Goal: Feedback & Contribution: Contribute content

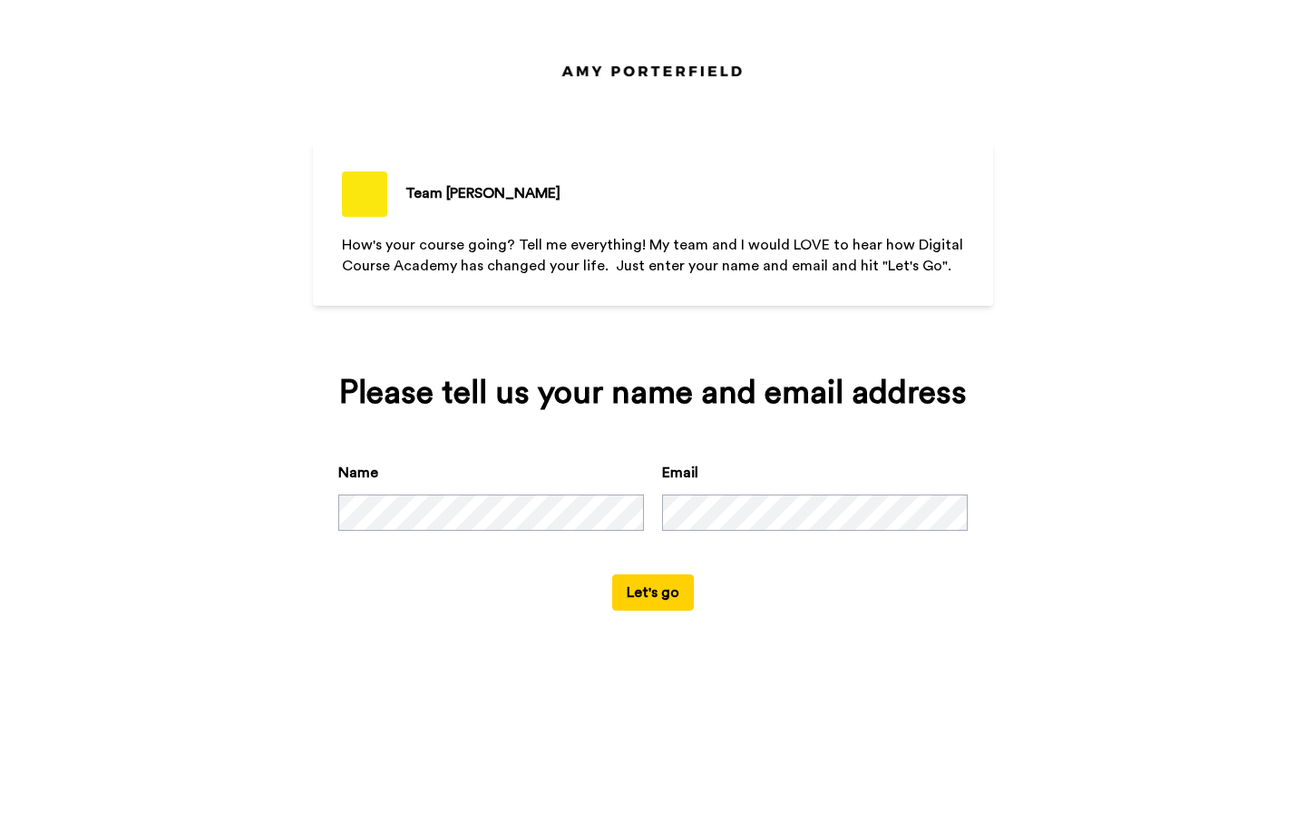
click at [655, 581] on button "Let's go" at bounding box center [653, 592] width 82 height 36
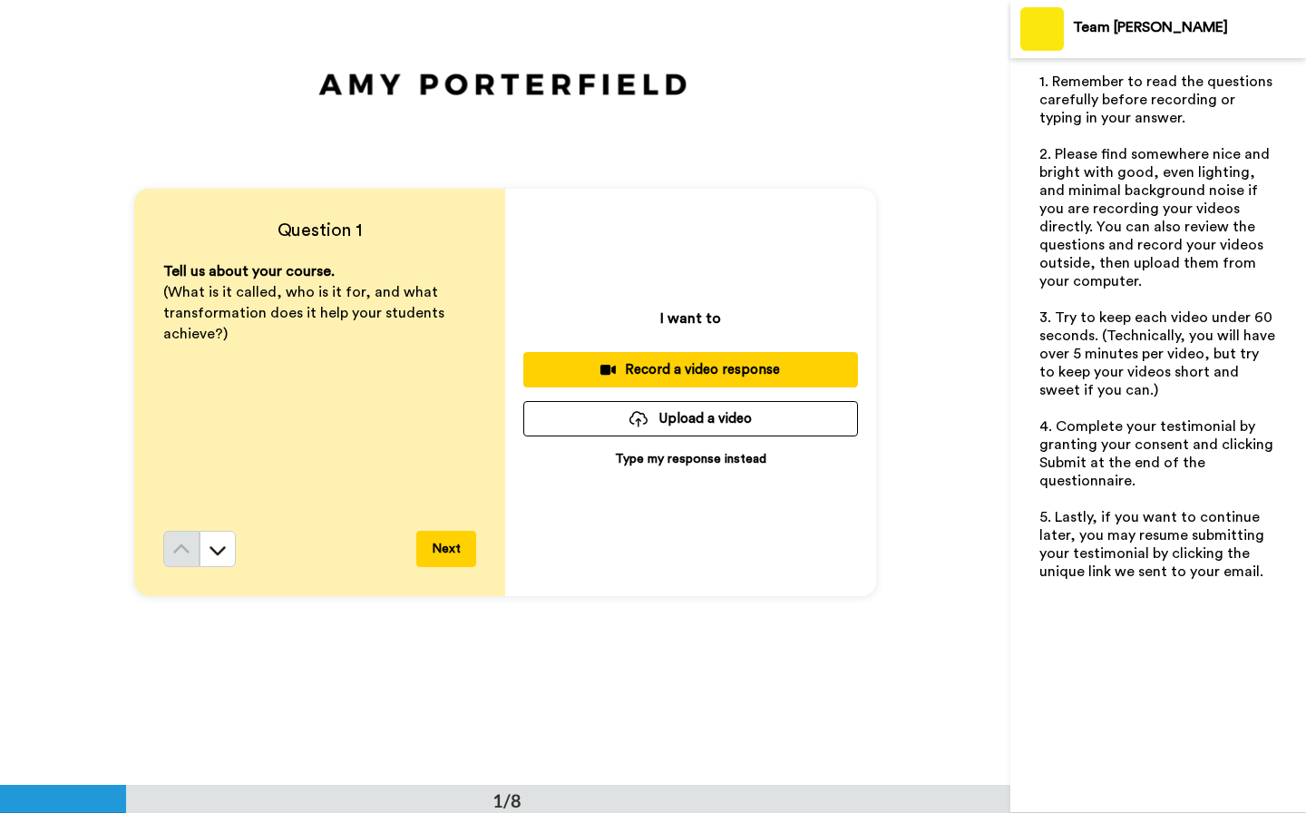
click at [659, 462] on p "Type my response instead" at bounding box center [690, 459] width 151 height 18
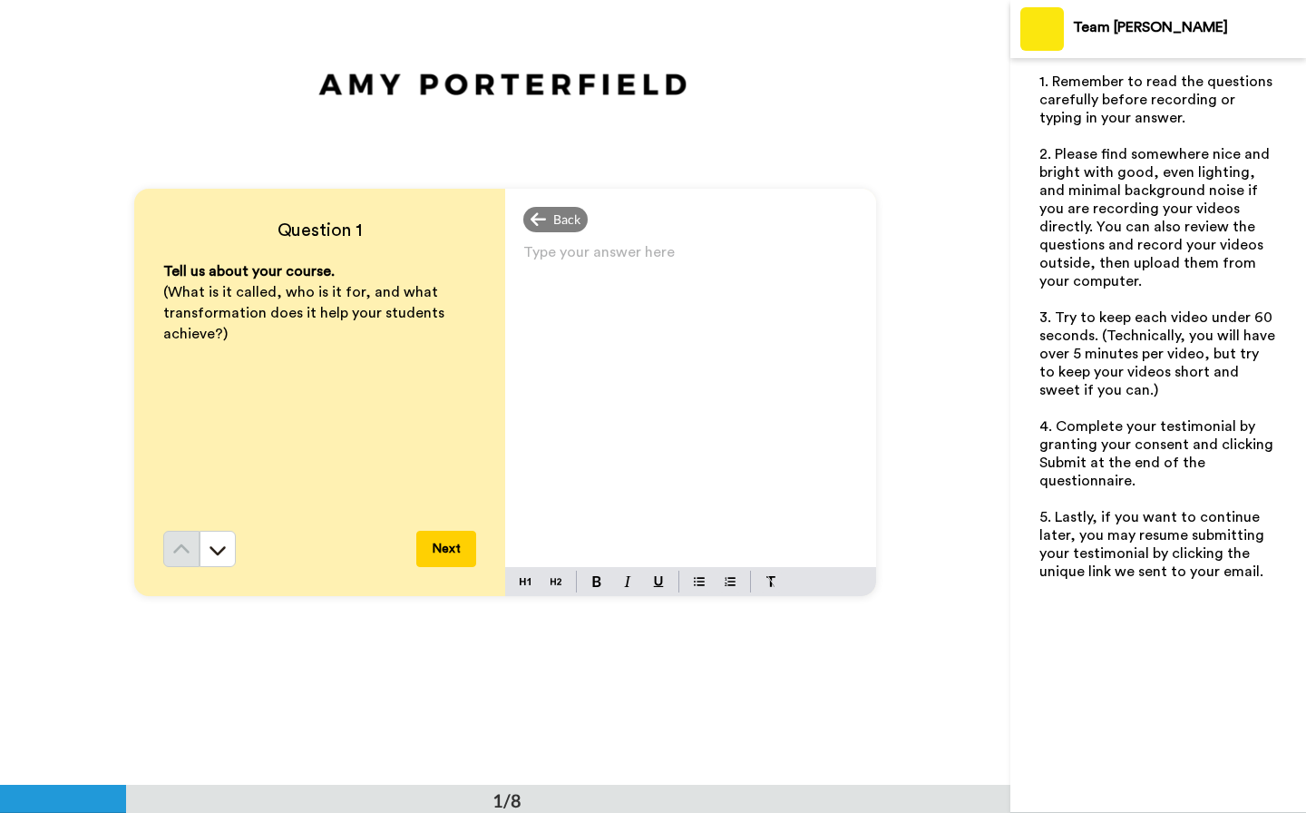
click at [649, 261] on p "Type your answer here ﻿" at bounding box center [690, 259] width 335 height 25
click at [429, 548] on button "Next" at bounding box center [446, 549] width 60 height 36
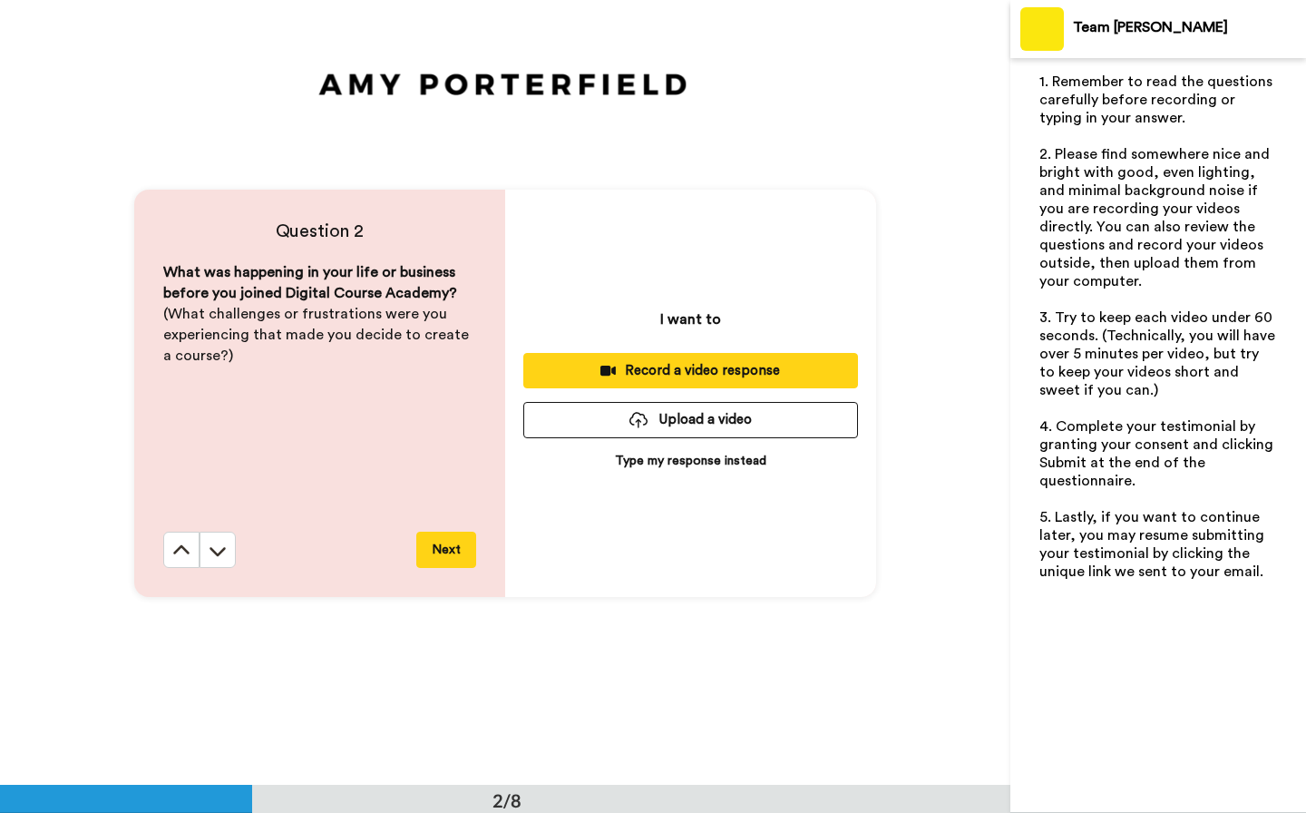
scroll to position [786, 0]
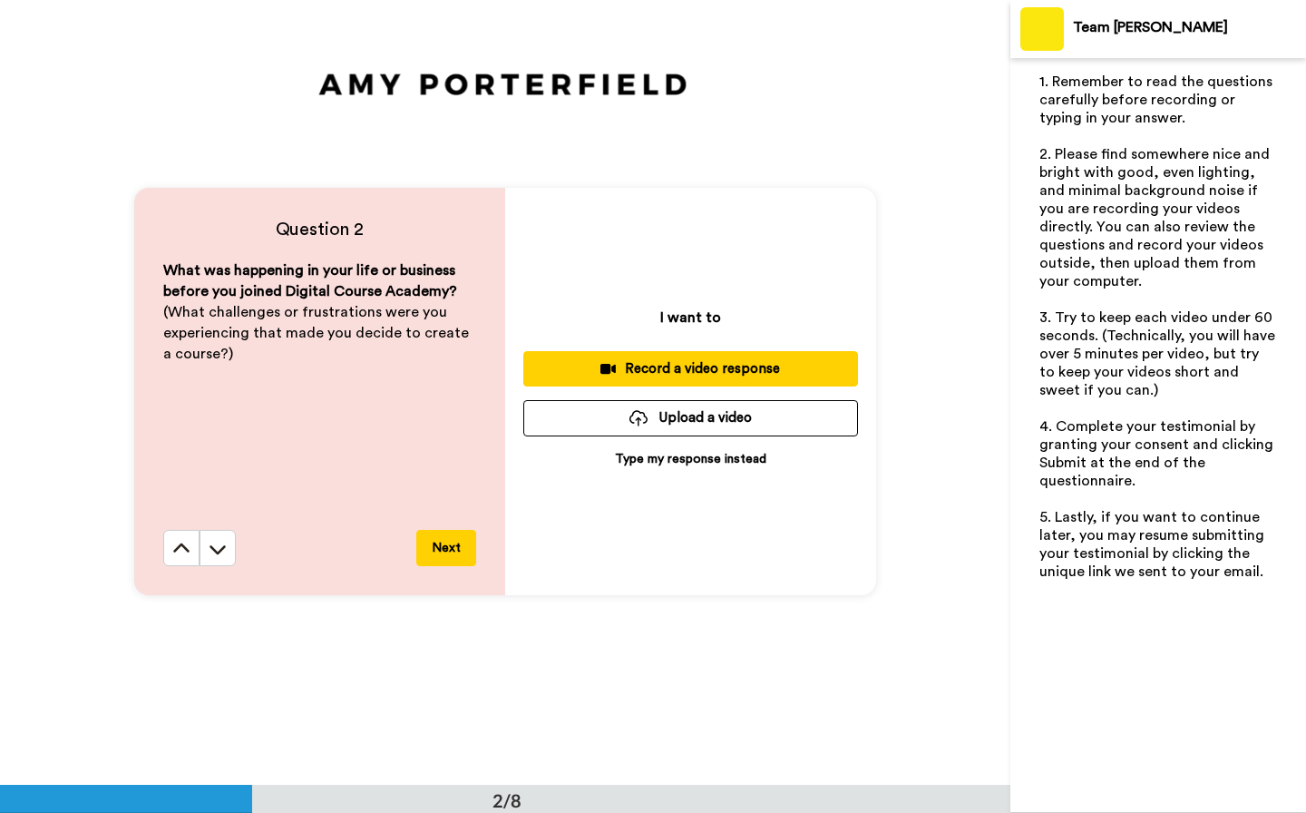
click at [678, 460] on p "Type my response instead" at bounding box center [690, 459] width 151 height 18
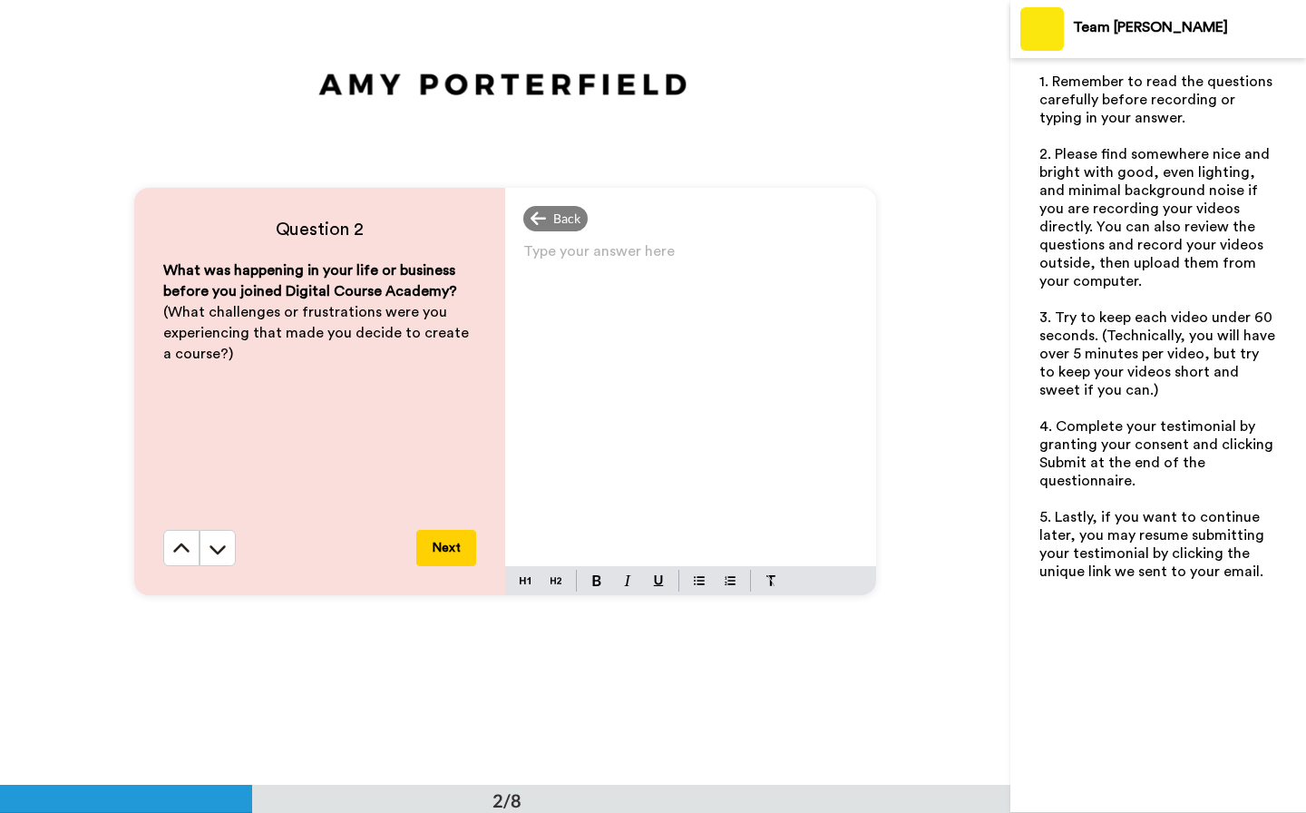
click at [663, 411] on div "Type your answer here ﻿" at bounding box center [690, 402] width 371 height 327
click at [464, 539] on button "Next" at bounding box center [446, 548] width 60 height 36
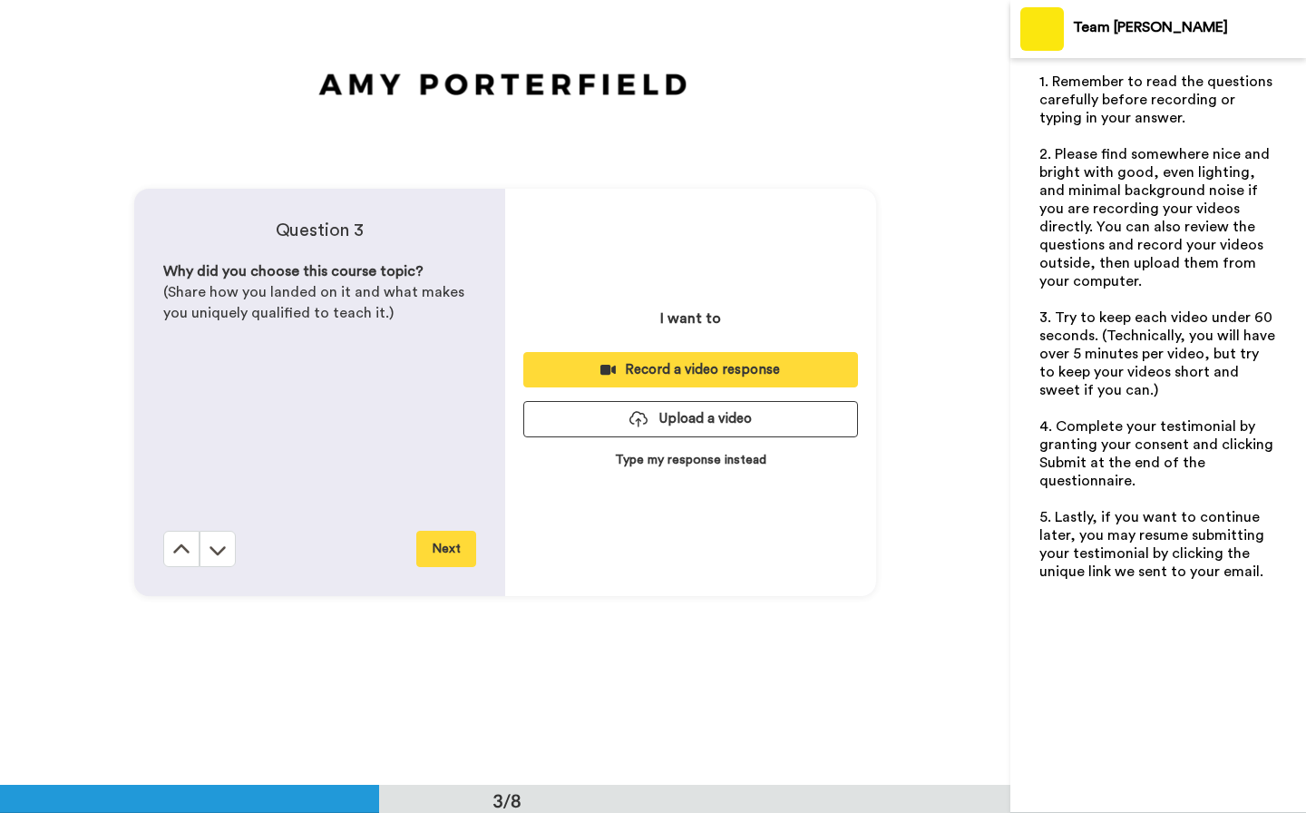
scroll to position [1570, 0]
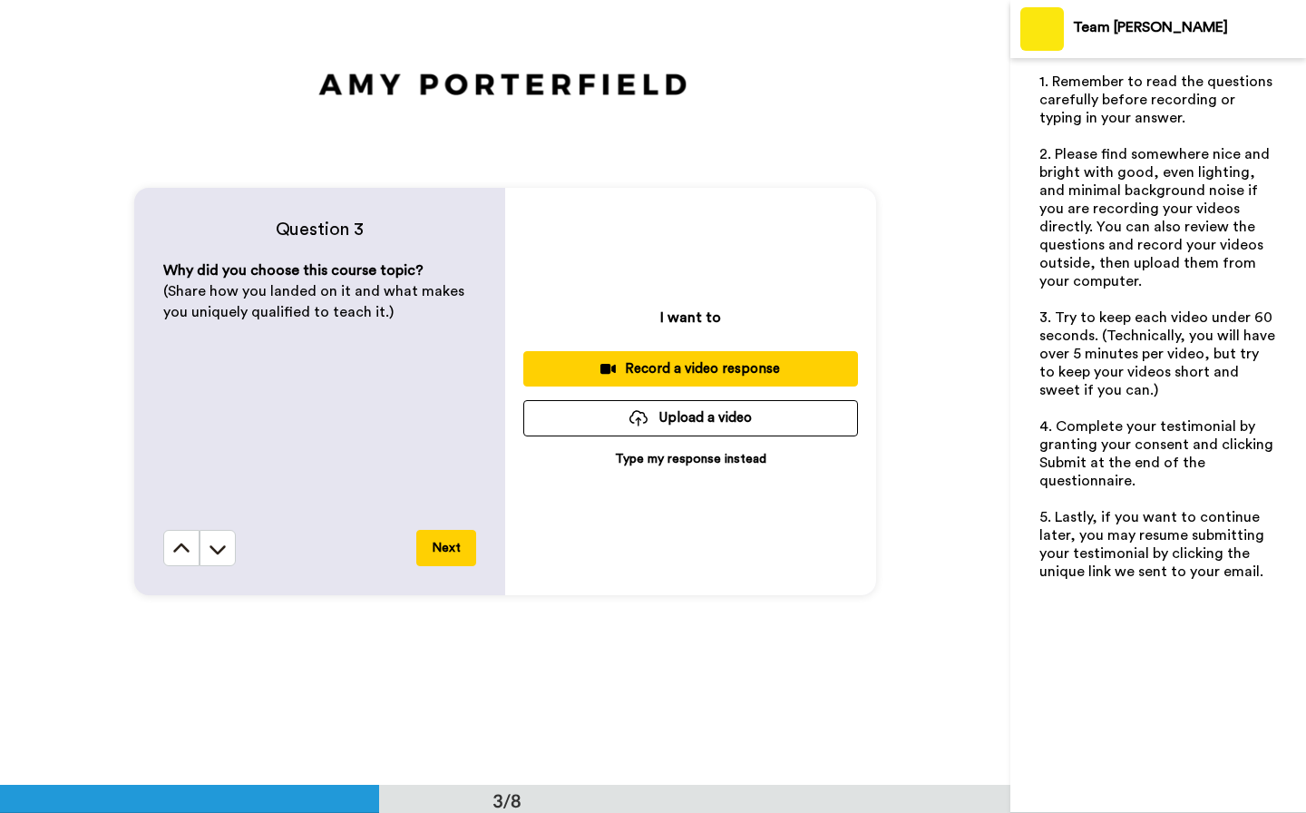
click at [659, 456] on p "Type my response instead" at bounding box center [690, 459] width 151 height 18
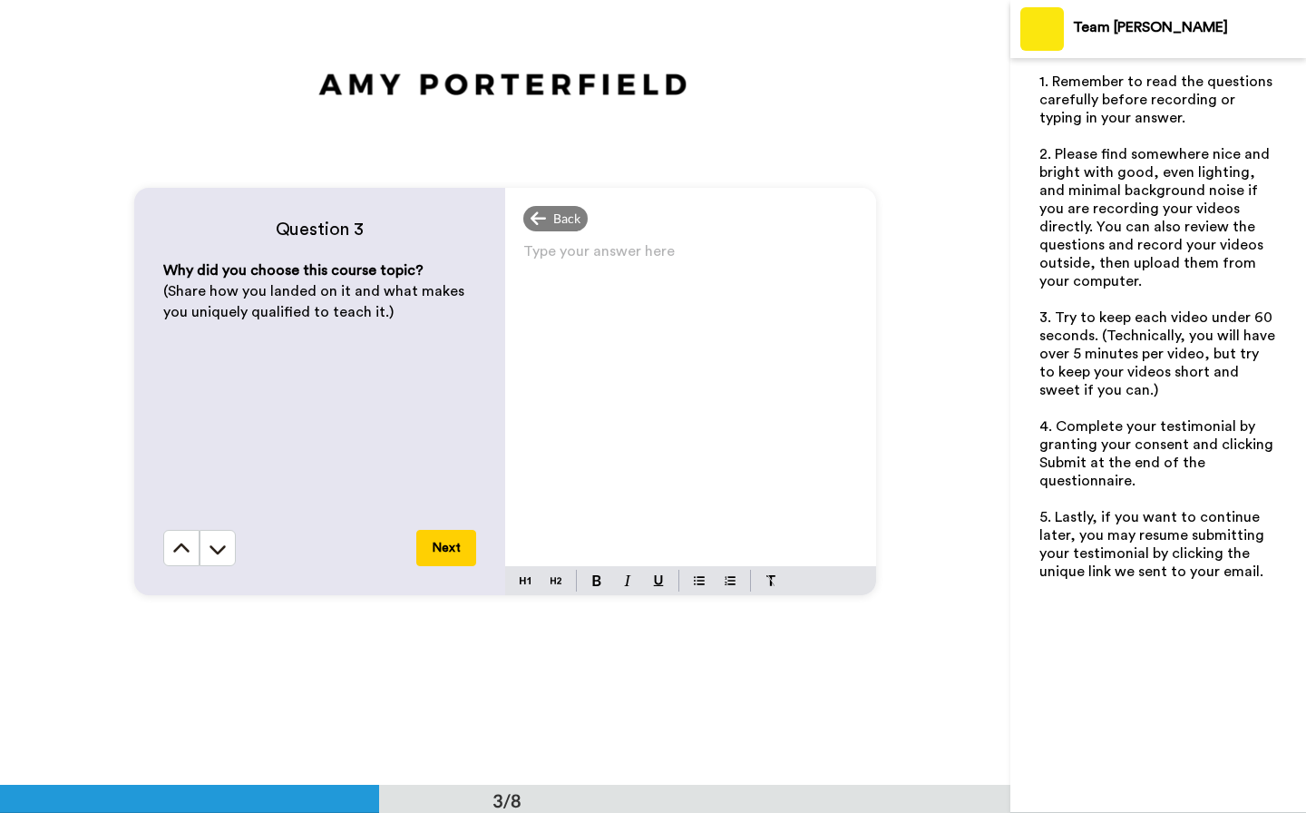
click at [659, 456] on div "Type your answer here ﻿" at bounding box center [690, 402] width 371 height 327
click at [454, 544] on button "Next" at bounding box center [446, 548] width 60 height 36
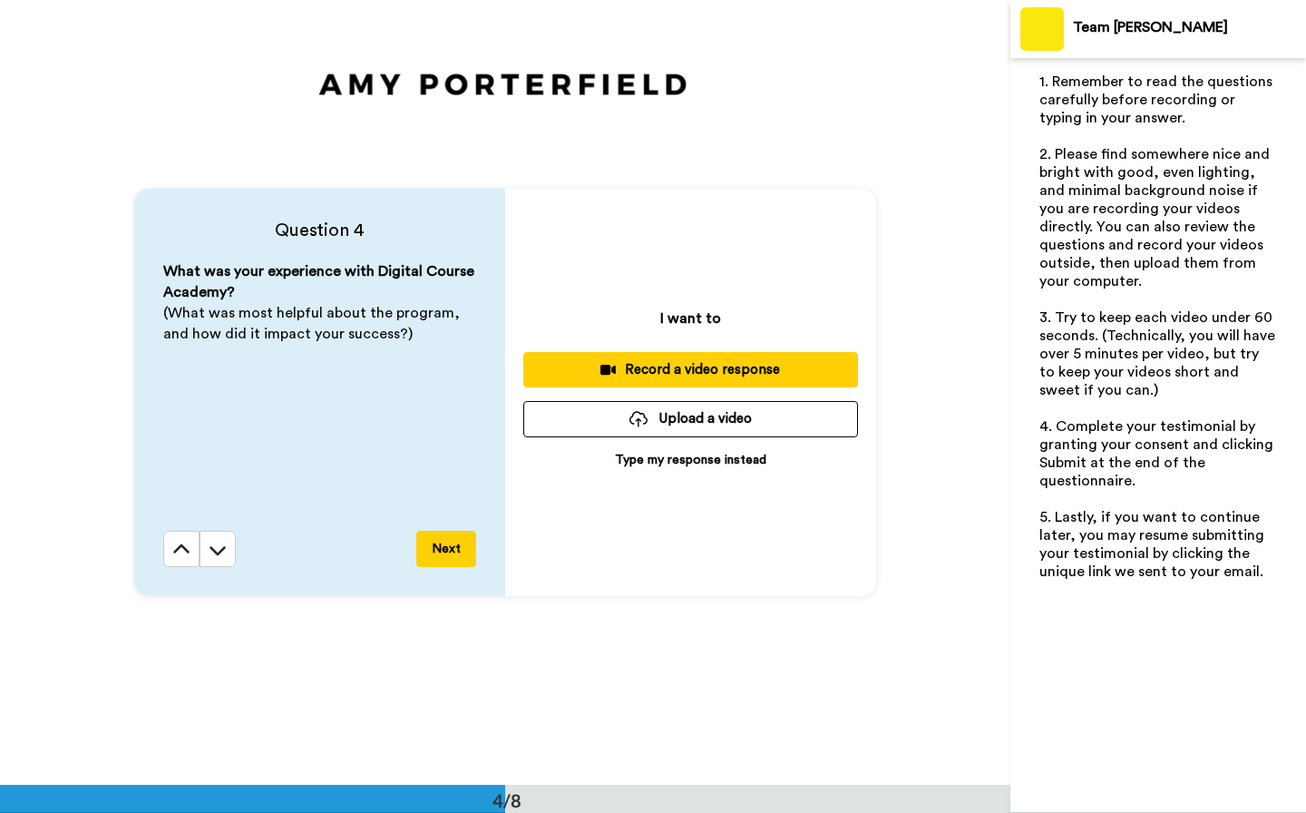
scroll to position [2355, 0]
click at [635, 454] on p "Type my response instead" at bounding box center [690, 459] width 151 height 18
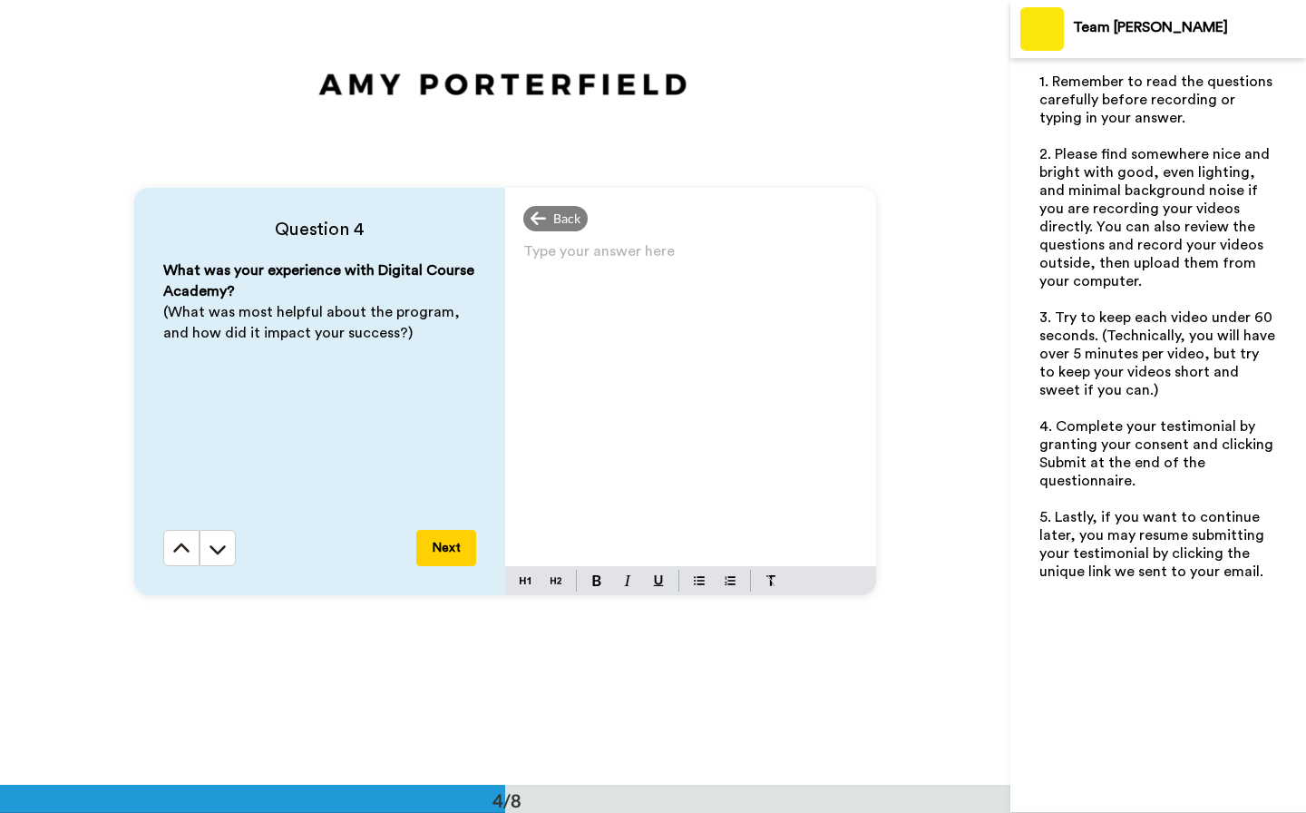
click at [635, 454] on div "Type your answer here ﻿" at bounding box center [690, 402] width 371 height 327
click at [464, 544] on button "Next" at bounding box center [446, 548] width 60 height 36
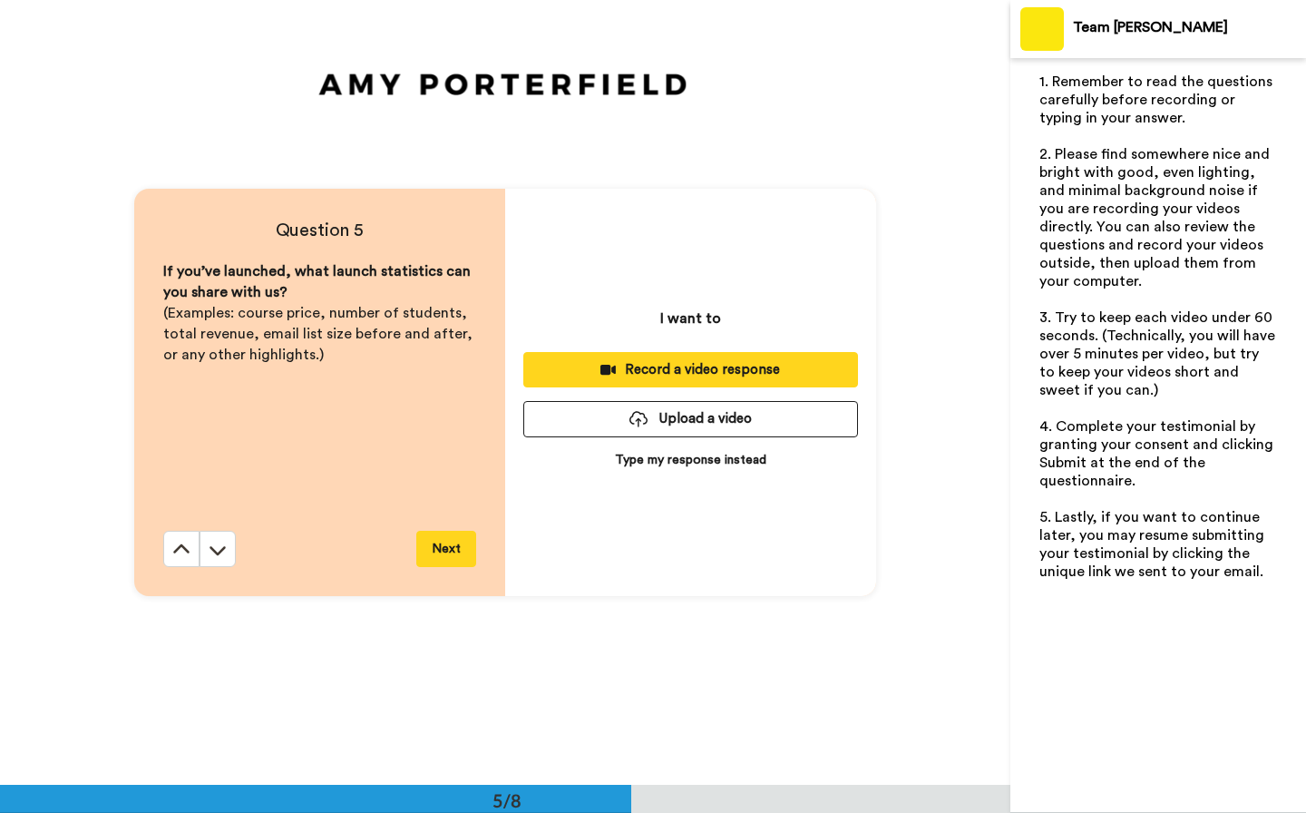
scroll to position [3139, 0]
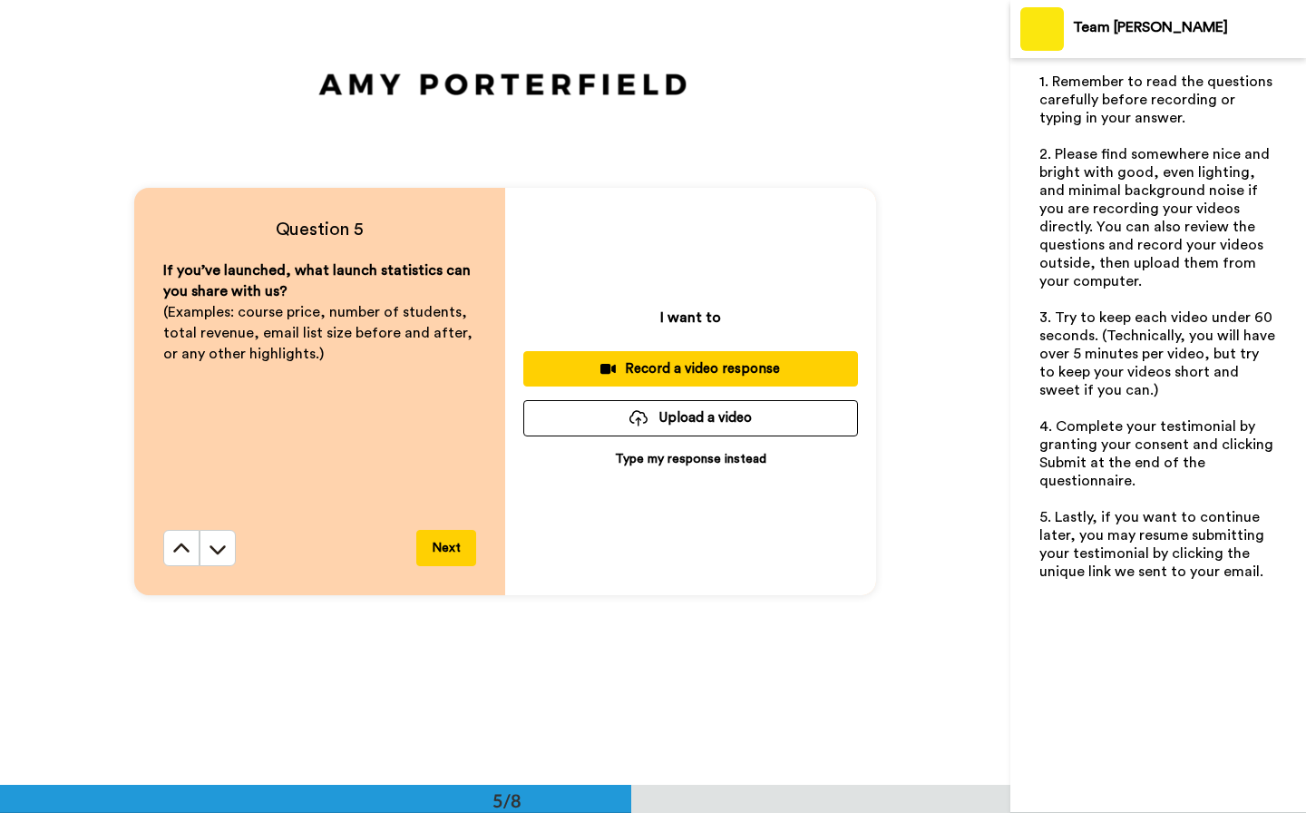
click at [690, 459] on p "Type my response instead" at bounding box center [690, 459] width 151 height 18
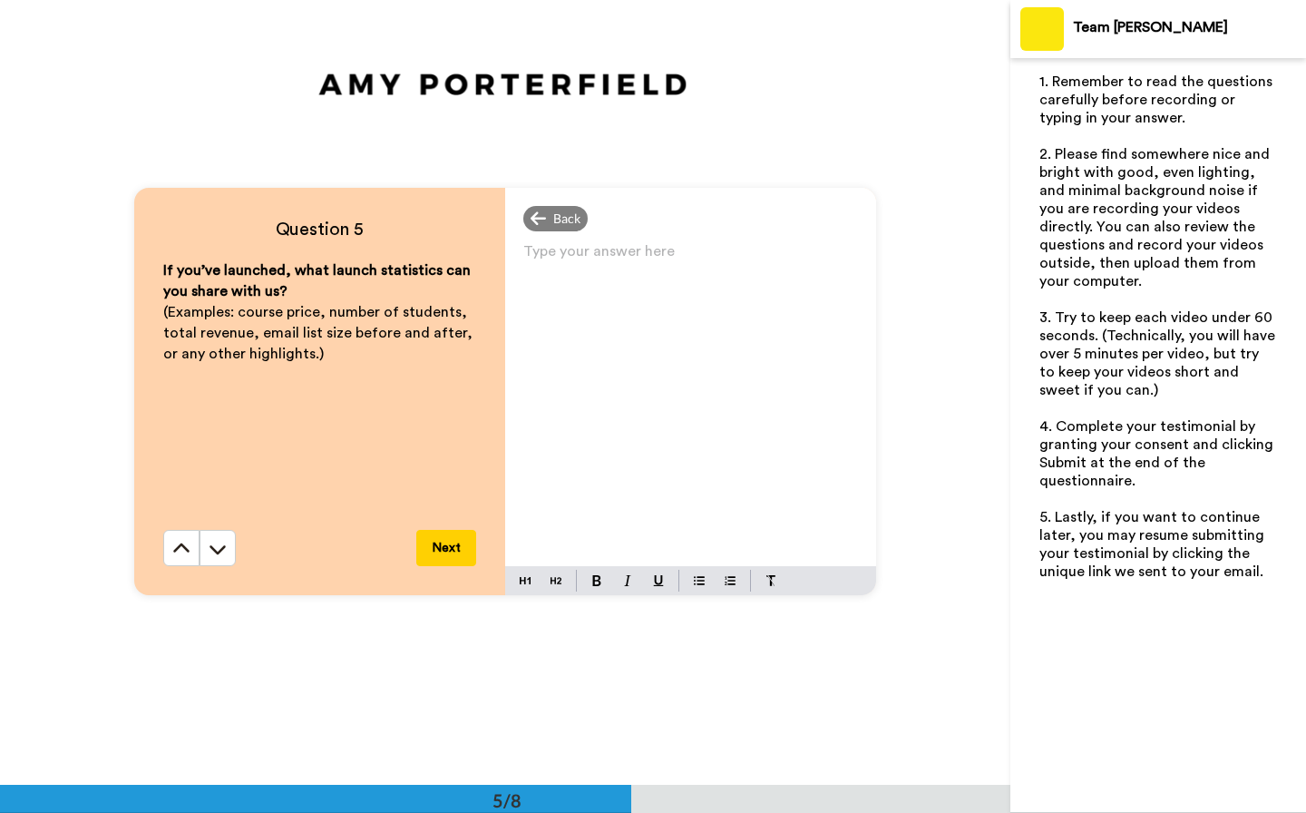
click at [690, 459] on div "Type your answer here ﻿" at bounding box center [690, 402] width 371 height 327
drag, startPoint x: 792, startPoint y: 268, endPoint x: 510, endPoint y: 267, distance: 282.1
click at [510, 267] on div "I will have to have my assistant help me" at bounding box center [690, 402] width 371 height 327
click at [464, 549] on button "Next" at bounding box center [446, 548] width 60 height 36
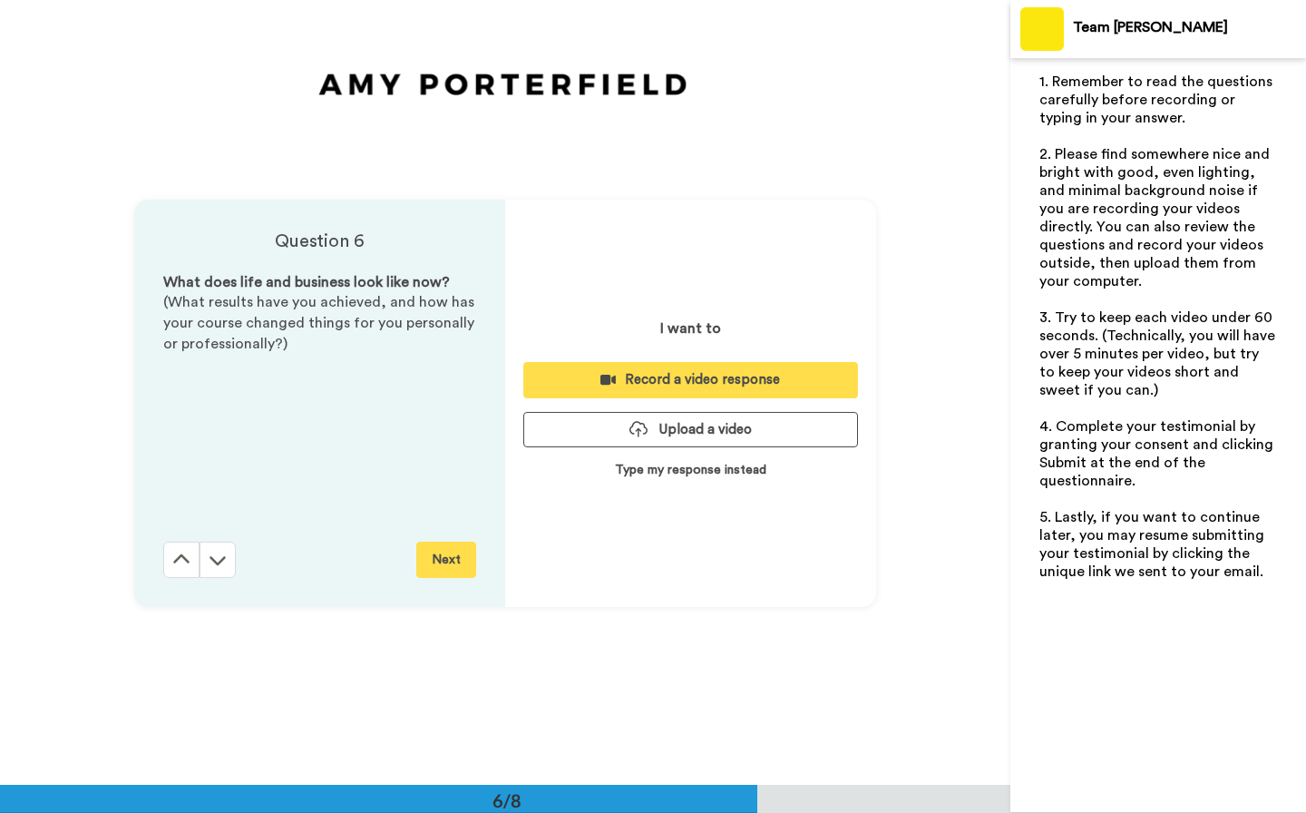
scroll to position [3924, 0]
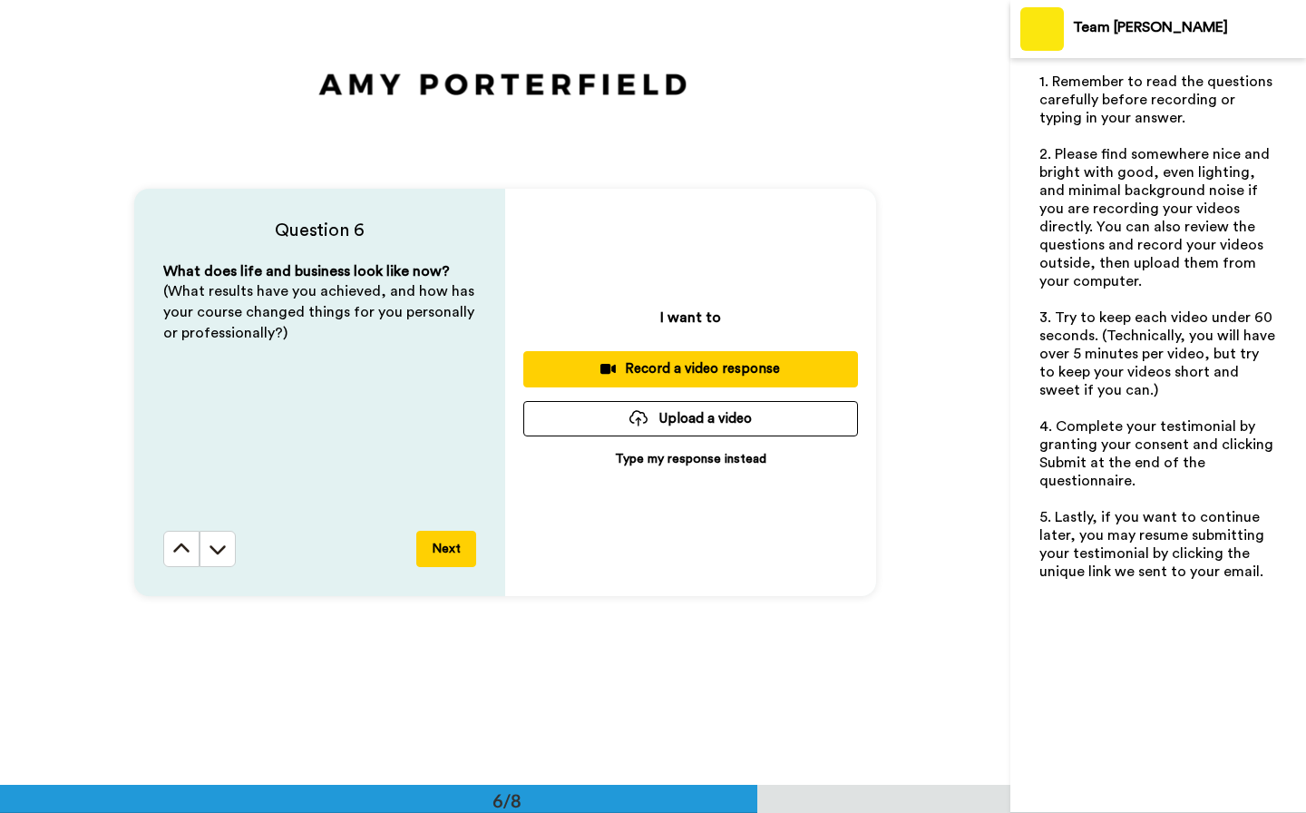
click at [686, 459] on p "Type my response instead" at bounding box center [690, 459] width 151 height 18
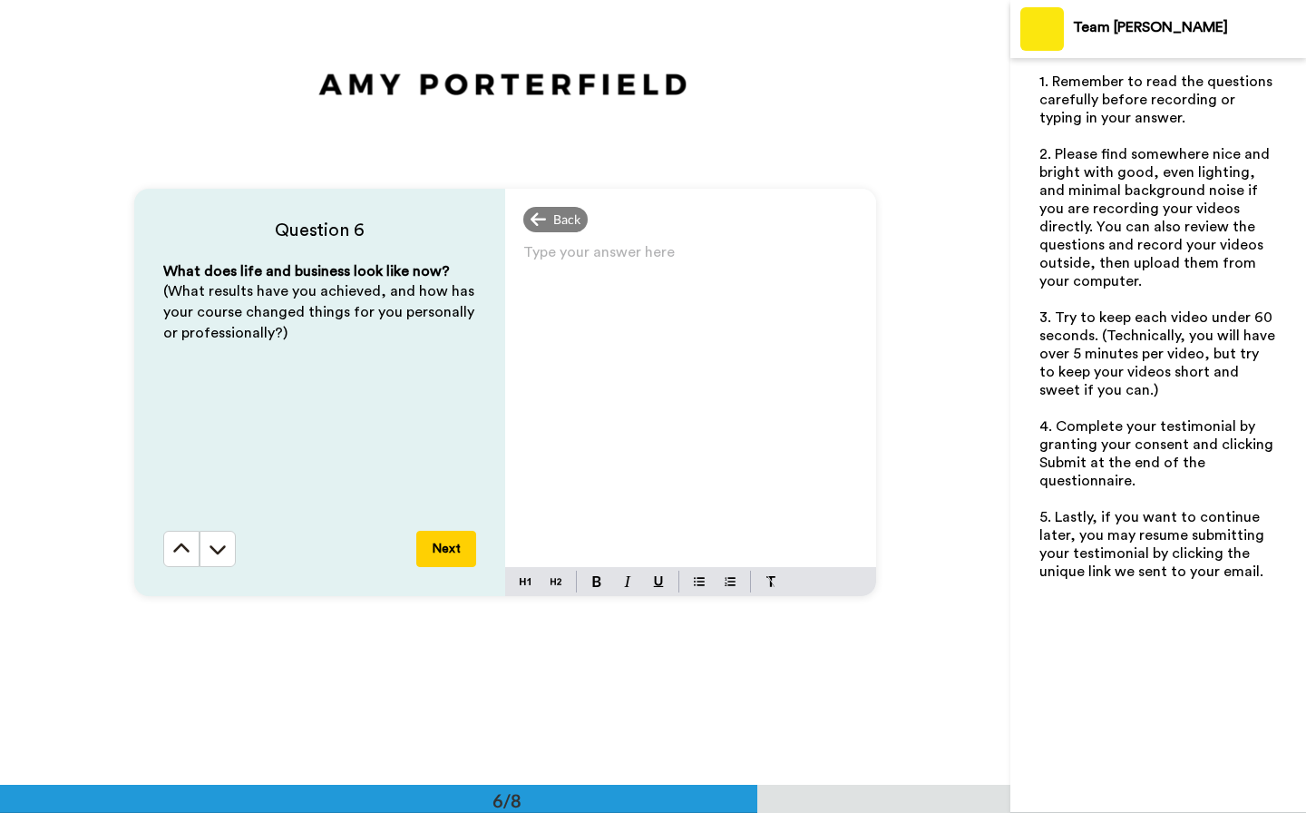
click at [686, 459] on div "Type your answer here ﻿" at bounding box center [690, 402] width 371 height 327
click at [454, 550] on button "Next" at bounding box center [446, 549] width 60 height 36
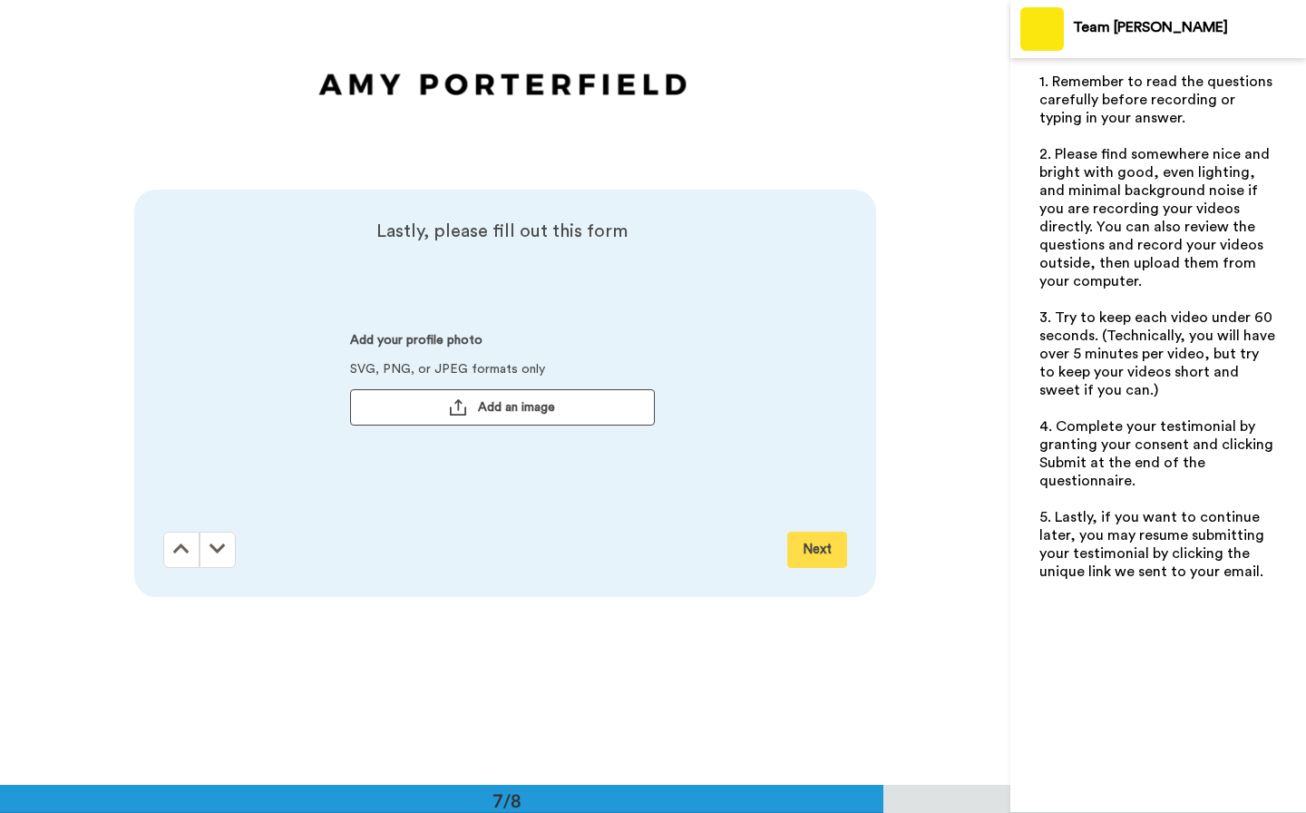
scroll to position [4709, 0]
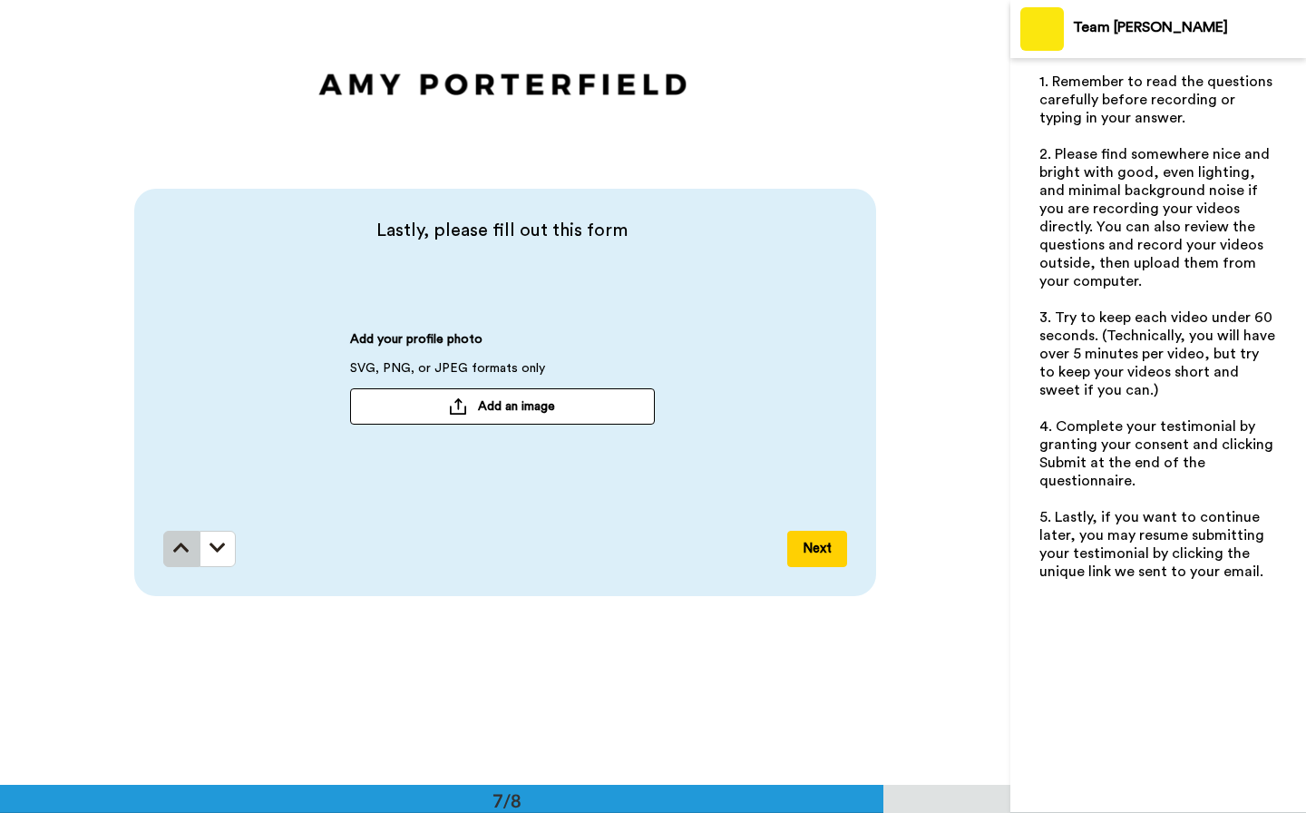
click at [182, 540] on icon at bounding box center [181, 548] width 16 height 18
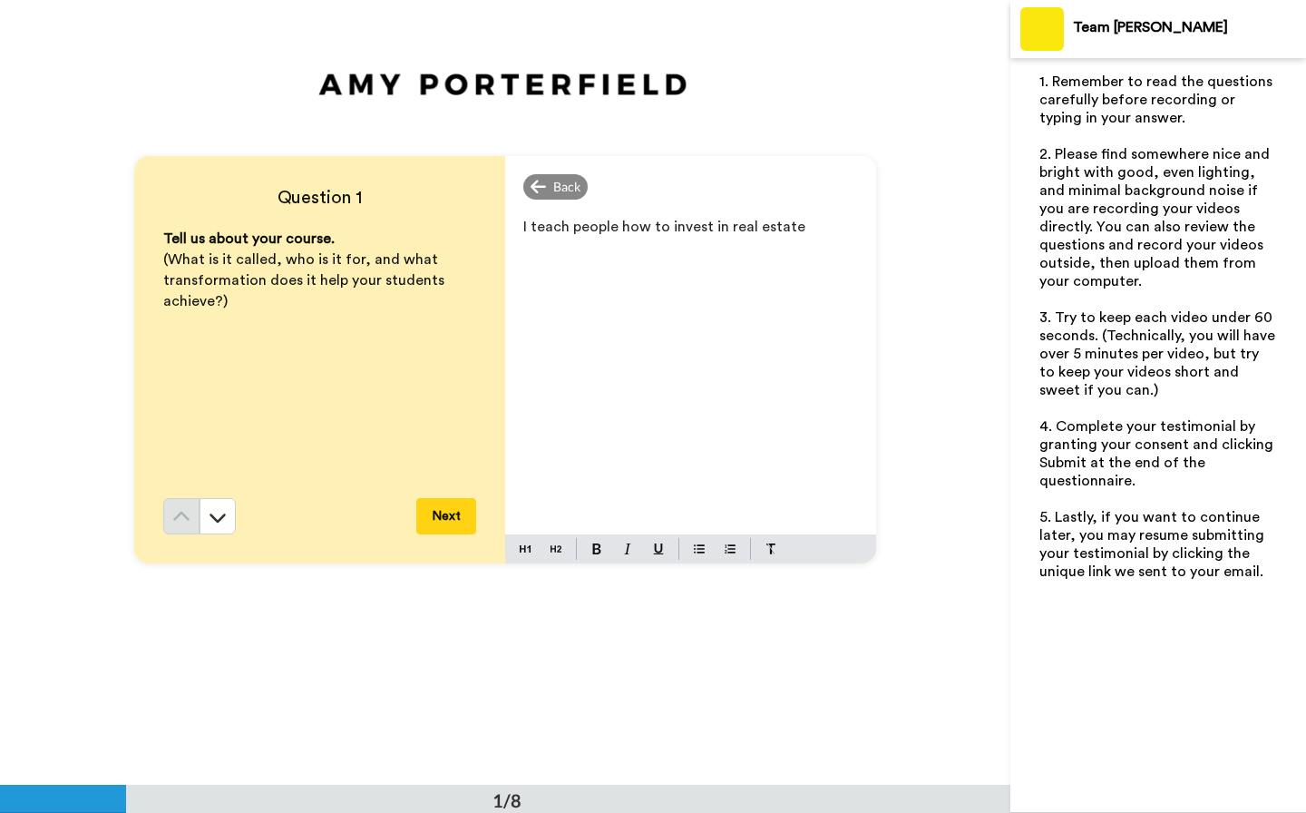
scroll to position [0, 0]
